Goal: Check status: Check status

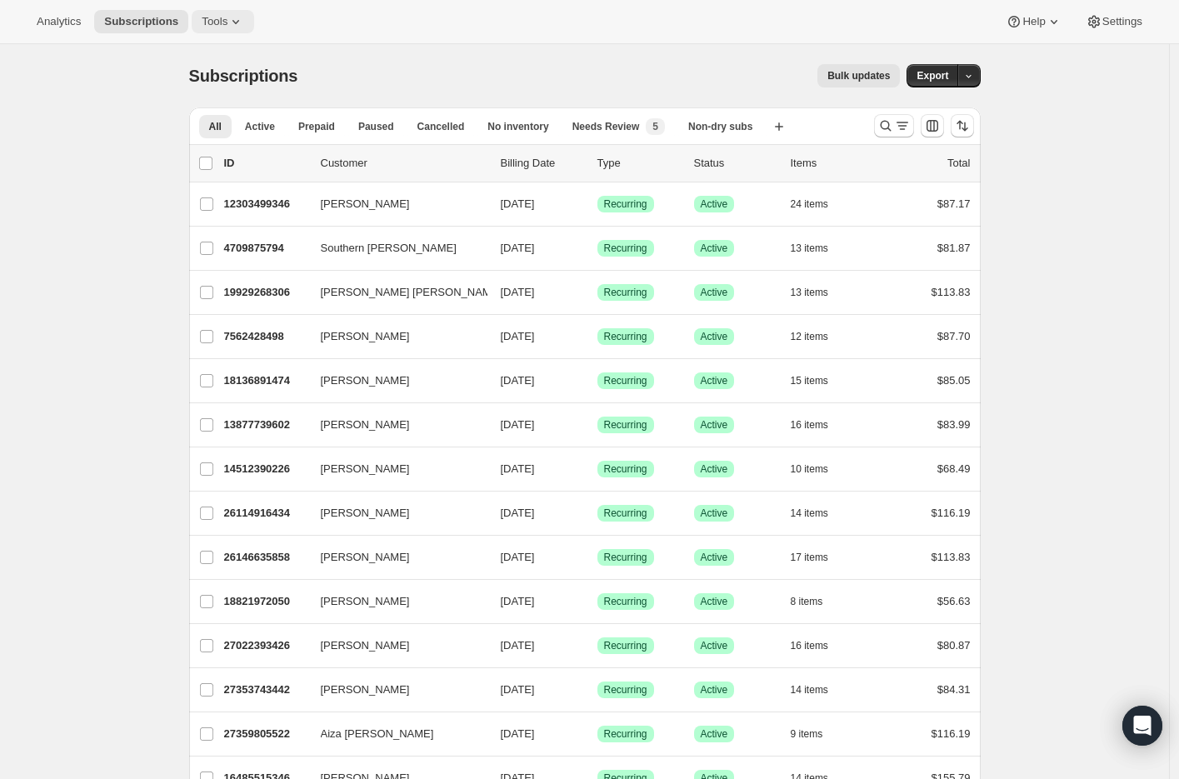
click at [235, 15] on icon at bounding box center [236, 21] width 17 height 17
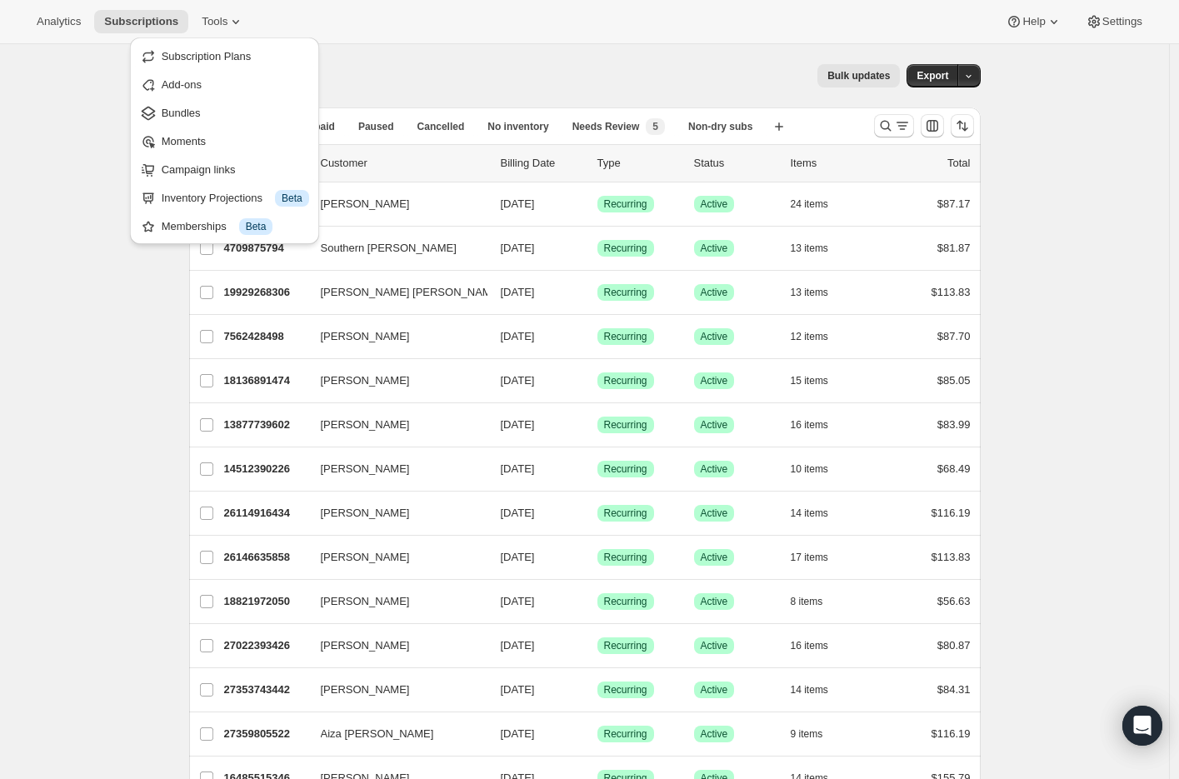
click at [529, 67] on div "Bulk updates" at bounding box center [609, 75] width 583 height 23
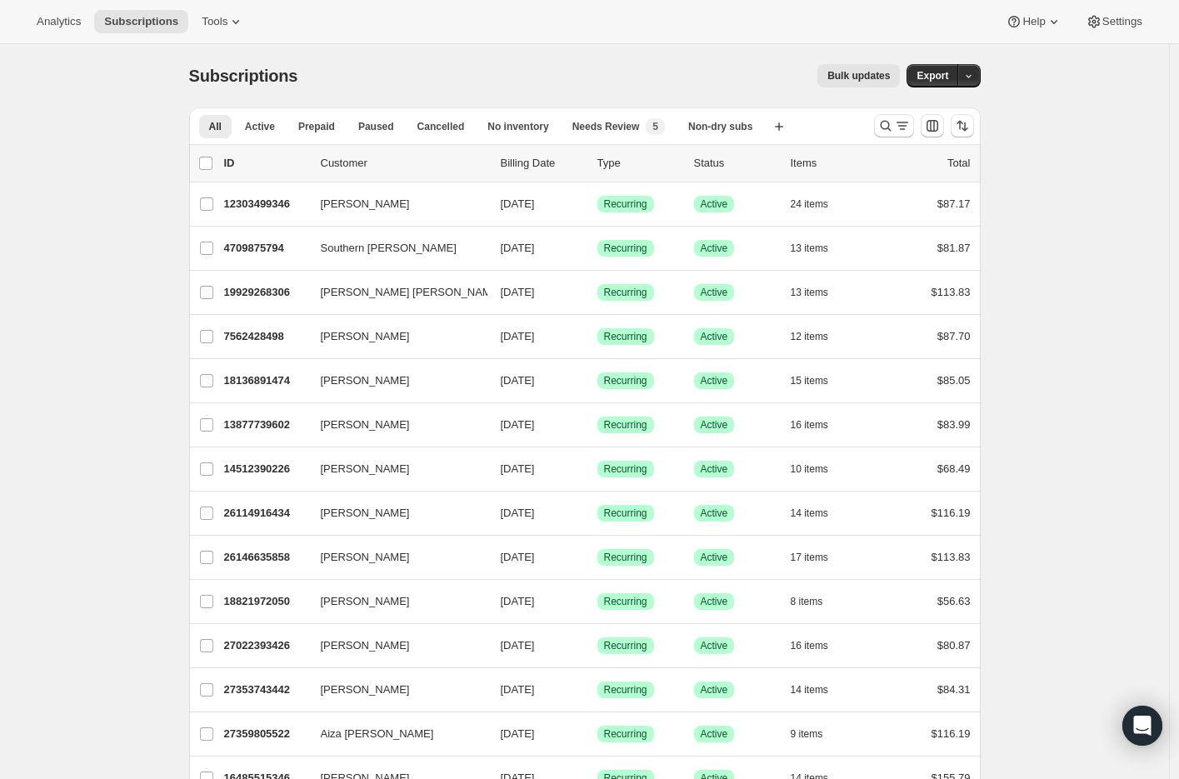
click at [849, 85] on button "Bulk updates" at bounding box center [859, 75] width 83 height 23
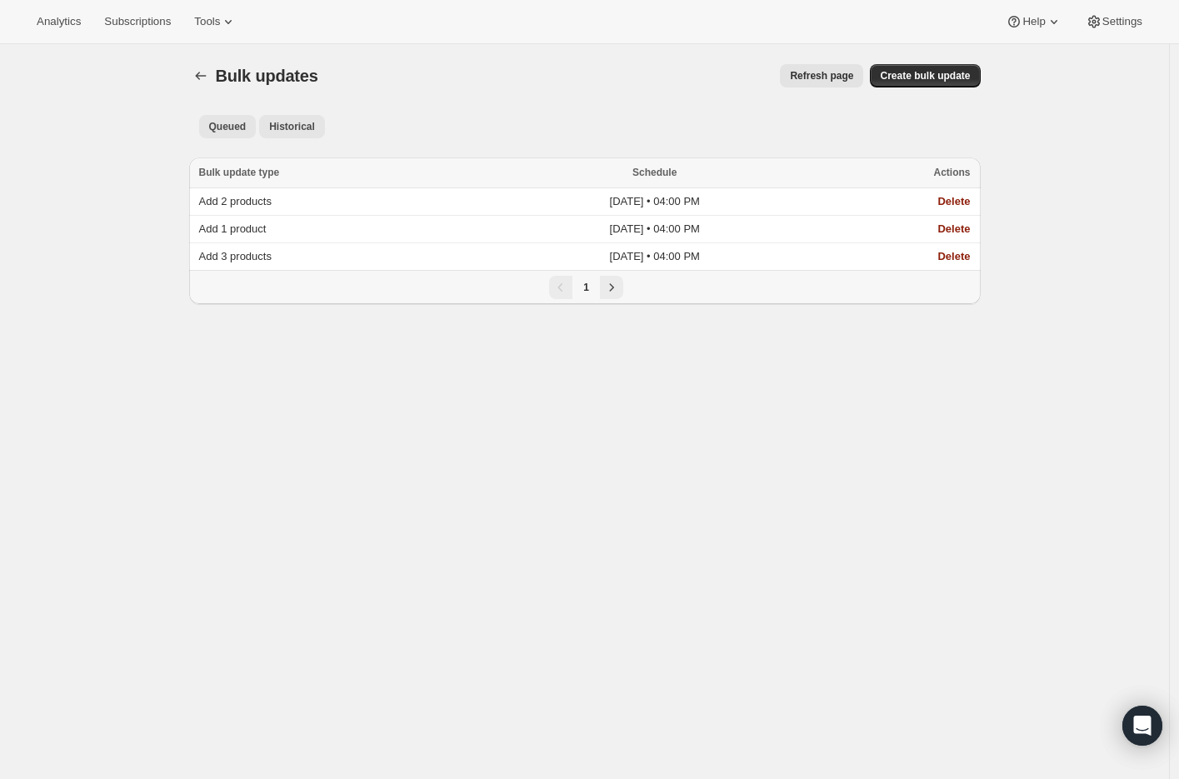
click at [310, 128] on span "Historical" at bounding box center [292, 126] width 46 height 13
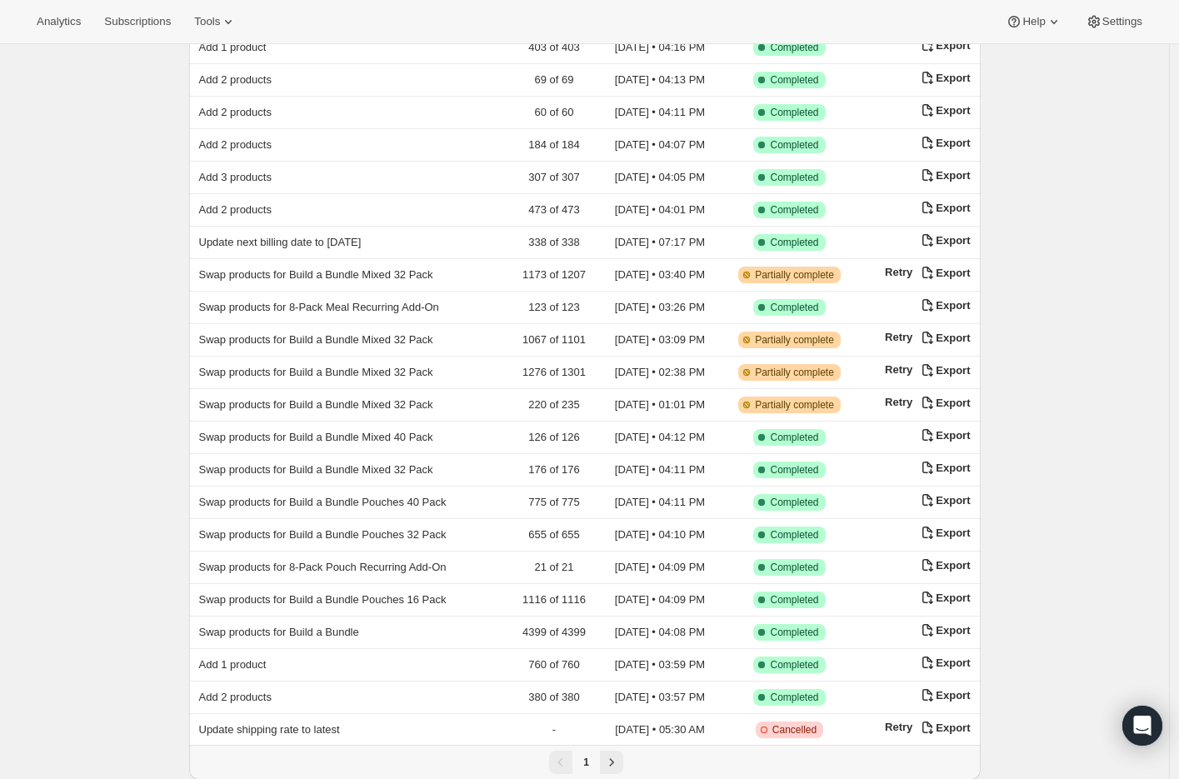
scroll to position [874, 0]
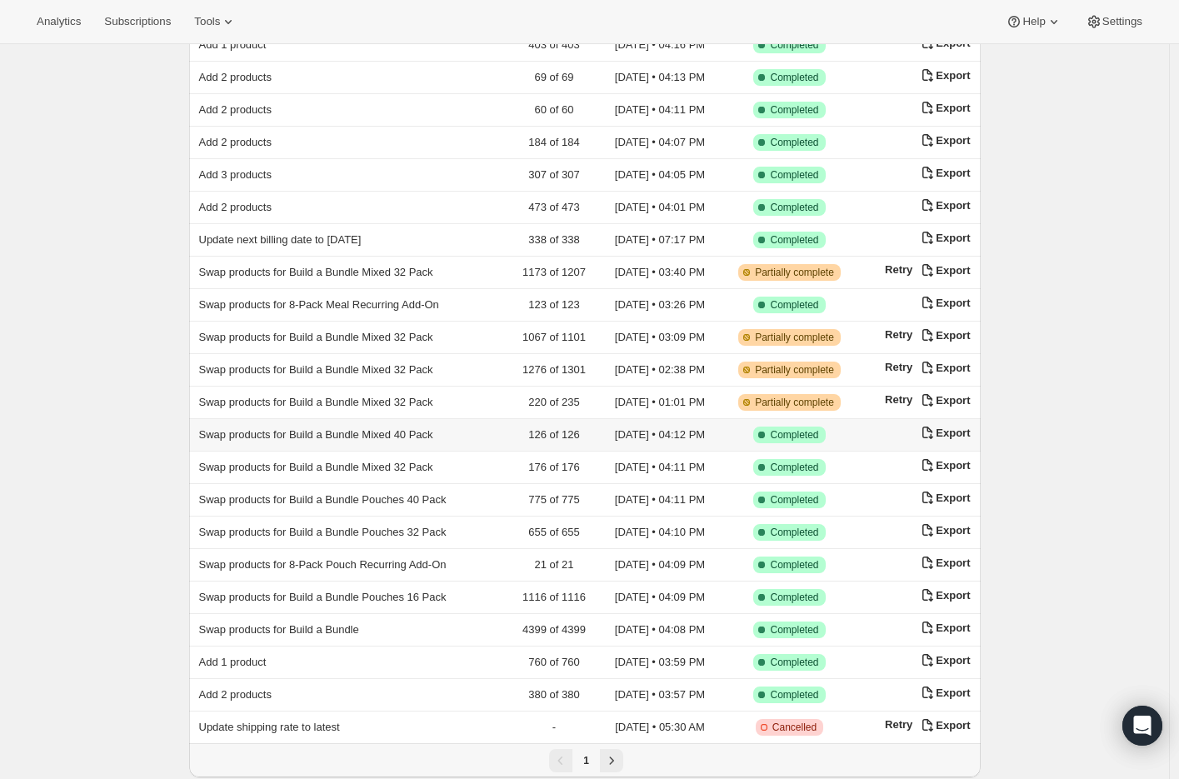
click at [276, 429] on td "Swap products for Build a Bundle Mixed 40 Pack" at bounding box center [349, 435] width 321 height 33
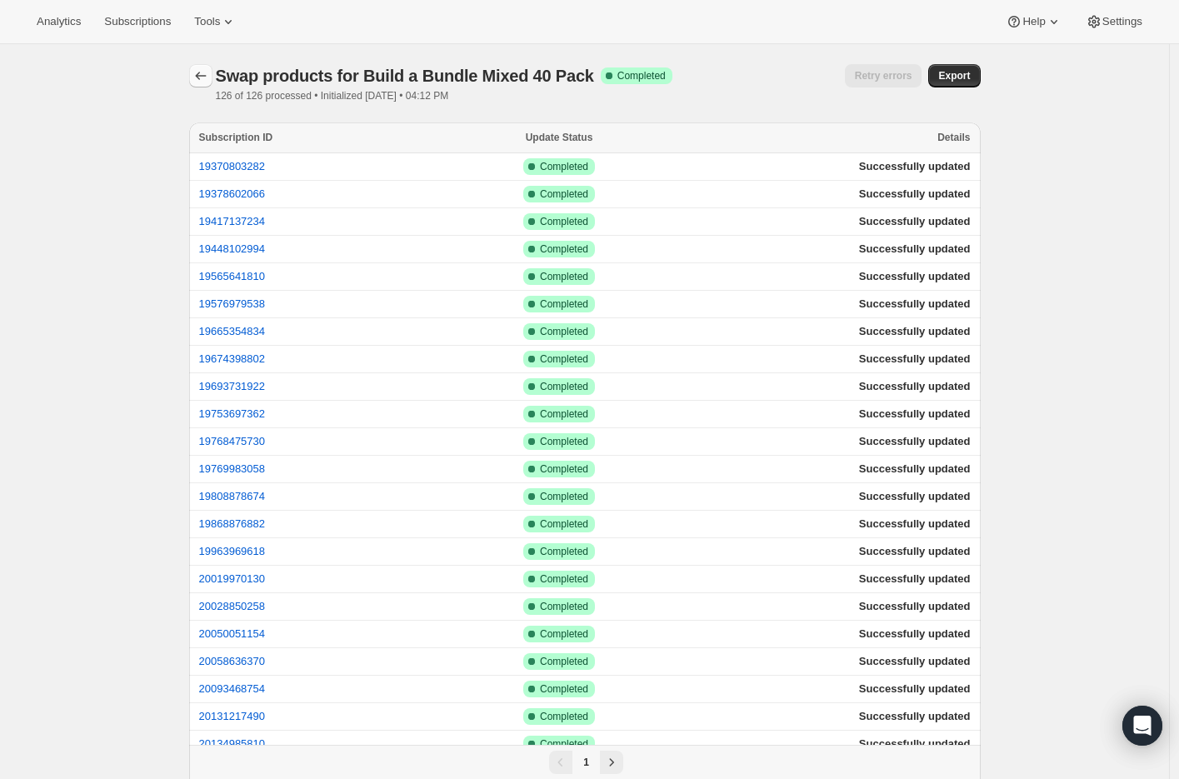
click at [209, 78] on icon "button" at bounding box center [201, 76] width 17 height 17
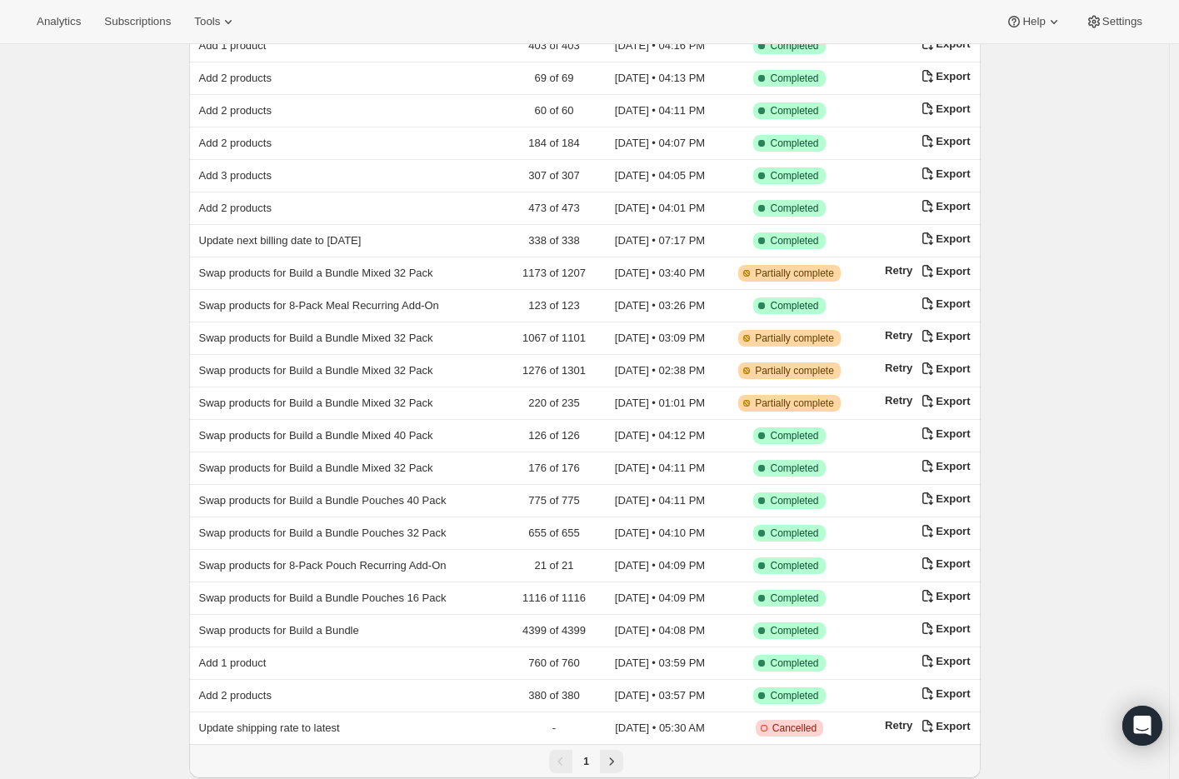
scroll to position [874, 0]
click at [348, 493] on span "Swap products for Build a Bundle Pouches 40 Pack" at bounding box center [323, 499] width 248 height 13
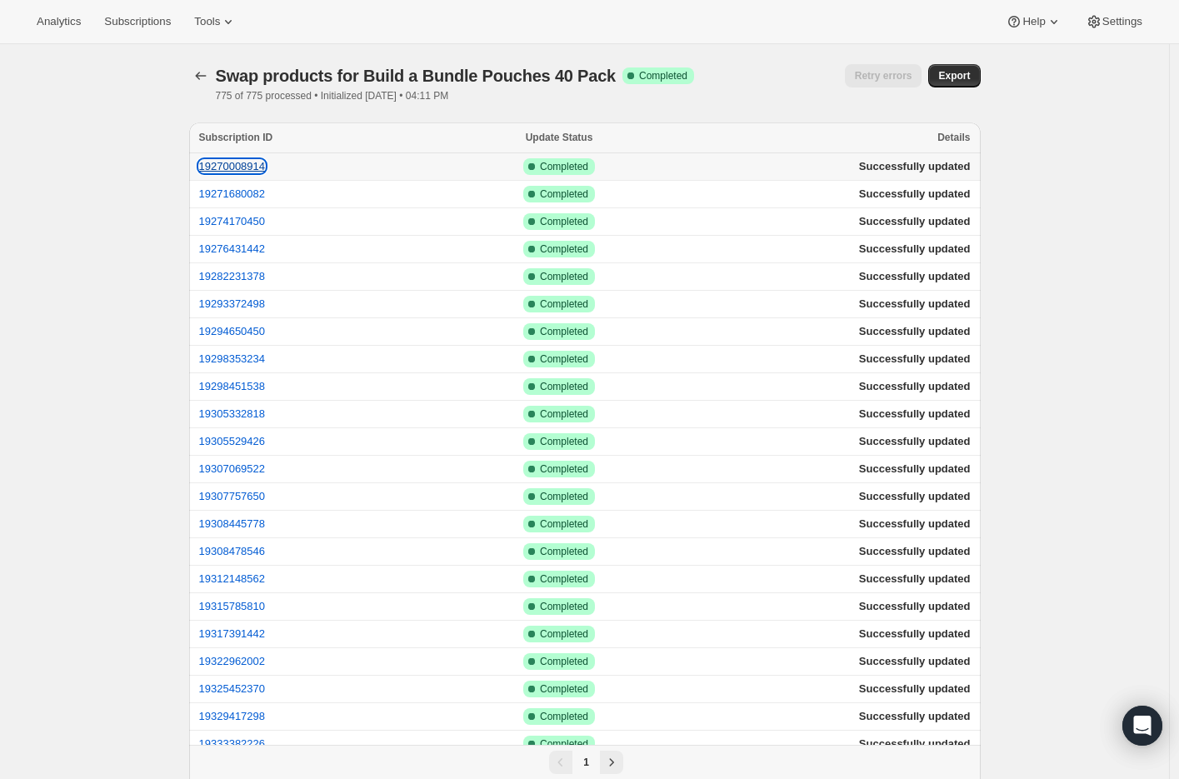
click at [229, 171] on button "19270008914" at bounding box center [232, 166] width 67 height 13
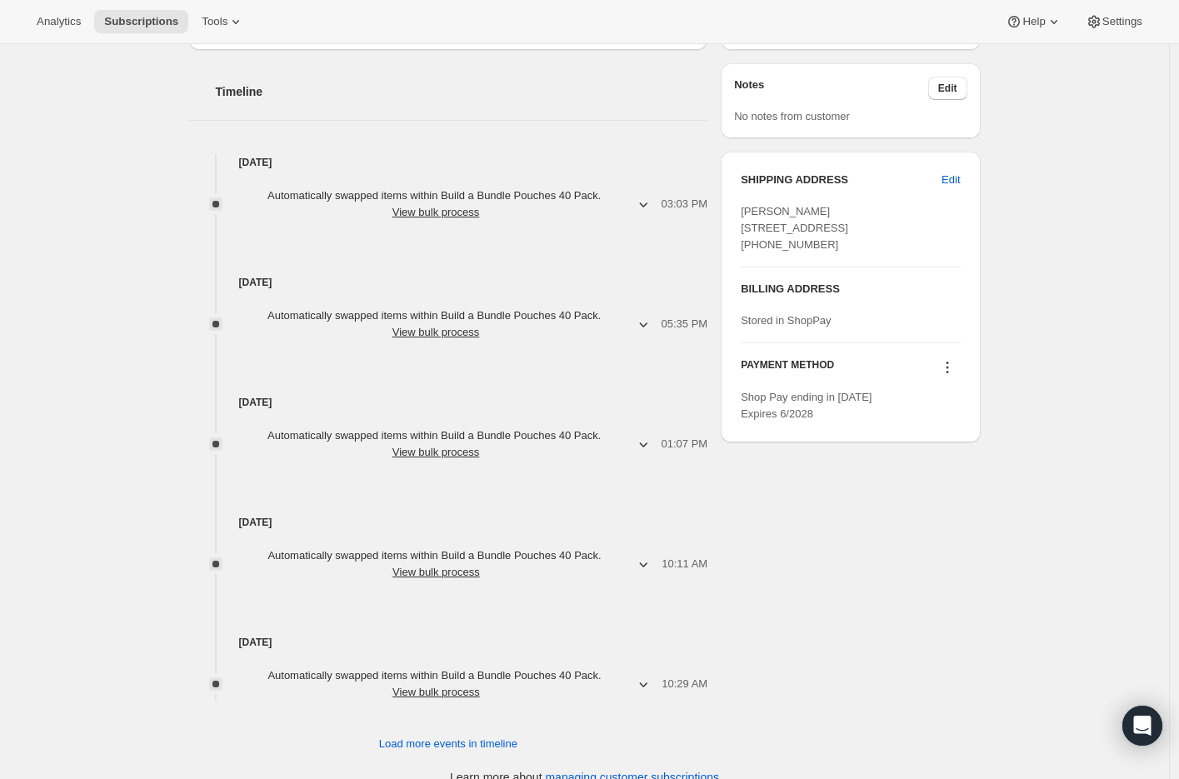
scroll to position [588, 0]
